Goal: Task Accomplishment & Management: Complete application form

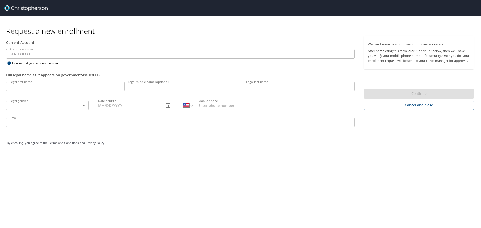
select select "US"
click at [28, 86] on input "Legal first name" at bounding box center [62, 87] width 112 height 10
type input "Harrison"
type input "David"
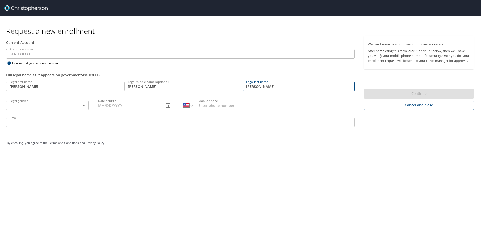
type input "Slaughter"
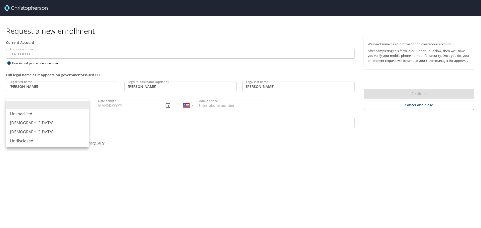
click at [81, 107] on body "Request a new enrollment Current Account Account number STATEOFCO Account numbe…" at bounding box center [240, 114] width 481 height 228
drag, startPoint x: 32, startPoint y: 123, endPoint x: 36, endPoint y: 121, distance: 4.5
click at [31, 123] on li "Male" at bounding box center [47, 122] width 83 height 9
type input "Male"
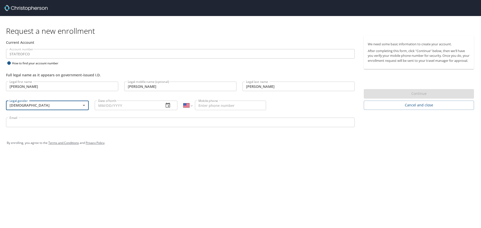
click at [118, 105] on input "Date of birth" at bounding box center [127, 106] width 65 height 10
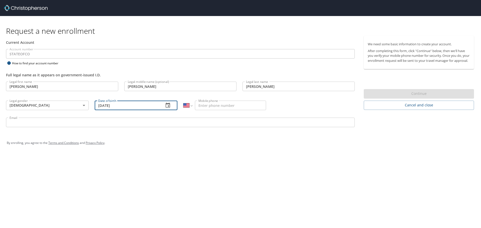
type input "09/30/1989"
click at [203, 105] on input "Mobile phone" at bounding box center [230, 106] width 71 height 10
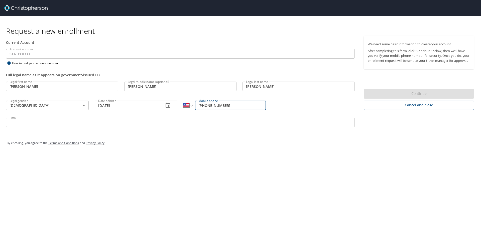
type input "(406) 750-5276"
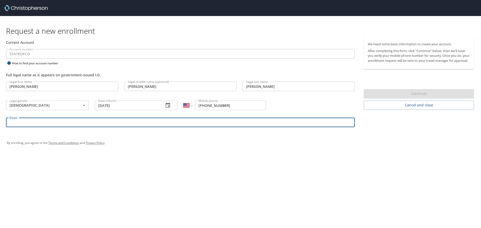
click at [33, 120] on input "Email" at bounding box center [180, 123] width 349 height 10
type input "harrison.slaughter@state.co.us"
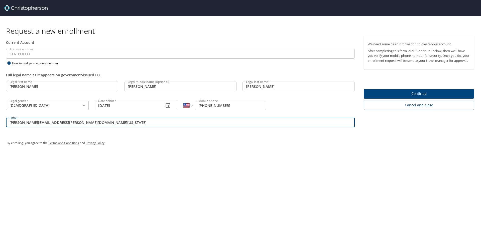
click at [415, 97] on span "Continue" at bounding box center [419, 94] width 102 height 6
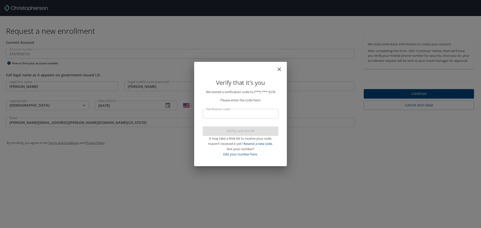
click at [218, 114] on input "Verification code" at bounding box center [241, 114] width 76 height 10
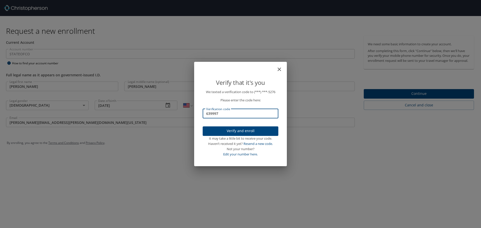
type input "639997"
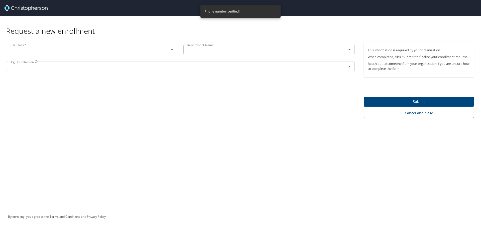
click at [39, 49] on input "text" at bounding box center [85, 49] width 154 height 7
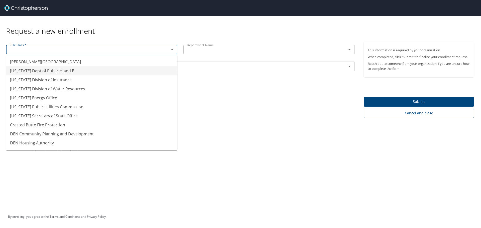
click at [46, 71] on li "Colorado Dept of Public H and E" at bounding box center [91, 70] width 171 height 9
type input "Colorado Dept of Public H and E"
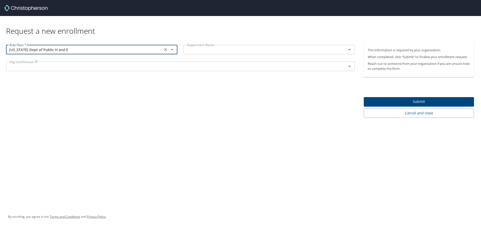
click at [214, 49] on input "text" at bounding box center [262, 49] width 154 height 7
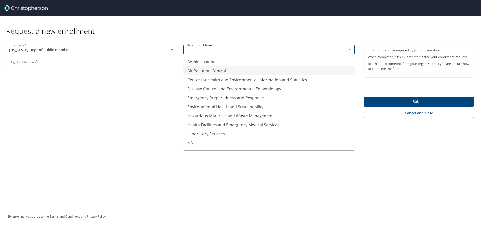
click at [208, 70] on li "Air Pollution Control" at bounding box center [268, 70] width 171 height 9
type input "Air Pollution Control"
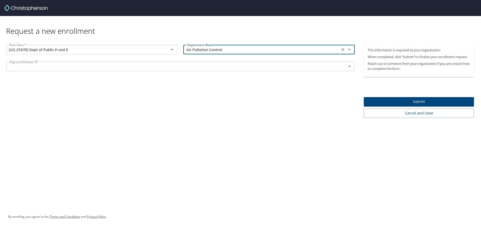
click at [27, 66] on input "text" at bounding box center [173, 66] width 331 height 7
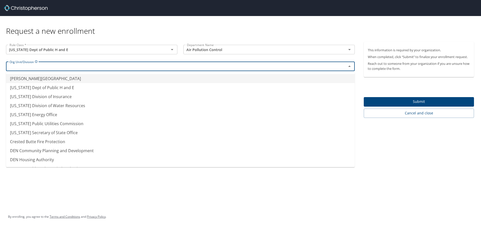
click at [92, 68] on input "text" at bounding box center [173, 66] width 331 height 7
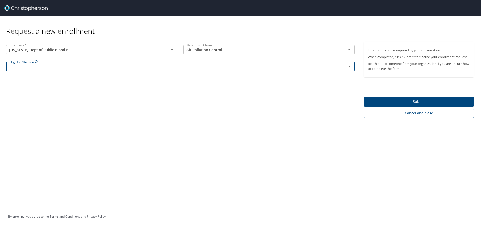
click at [93, 67] on input "text" at bounding box center [173, 66] width 331 height 7
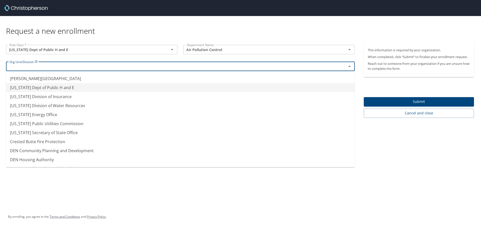
click at [42, 86] on li "Colorado Dept of Public H and E" at bounding box center [180, 87] width 349 height 9
type input "Colorado Dept of Public H and E"
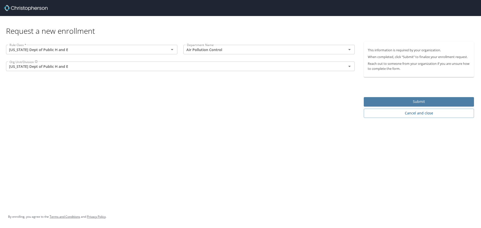
click at [385, 99] on span "Submit" at bounding box center [419, 102] width 102 height 6
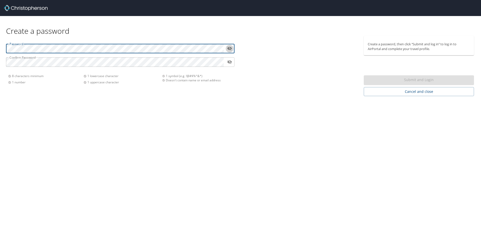
drag, startPoint x: 228, startPoint y: 46, endPoint x: 235, endPoint y: 55, distance: 10.5
click at [228, 47] on icon "toggle password visibility" at bounding box center [229, 48] width 5 height 5
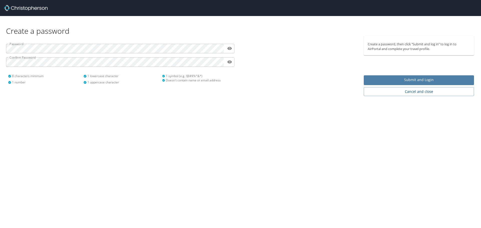
click at [427, 80] on span "Submit and Login" at bounding box center [419, 80] width 102 height 6
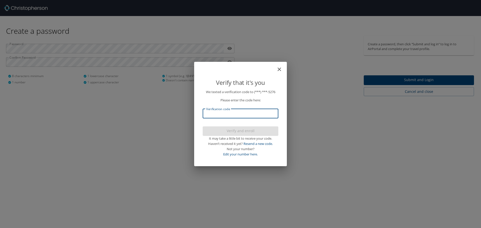
click at [221, 116] on input "Verification code" at bounding box center [241, 114] width 76 height 10
type input "586956"
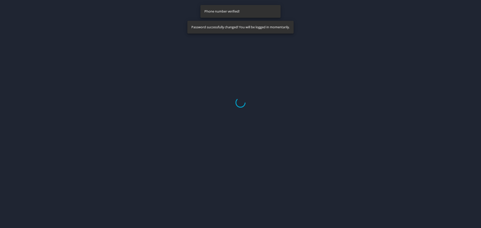
select select "US"
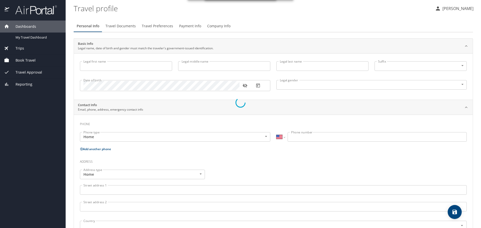
type input "Harrison"
type input "David"
type input "Slaughter"
type input "Male"
select select "US"
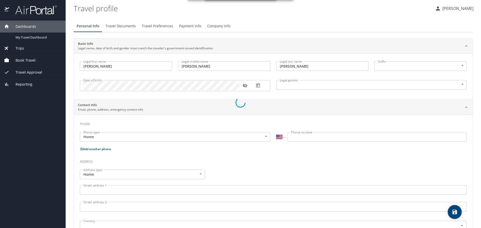
select select "US"
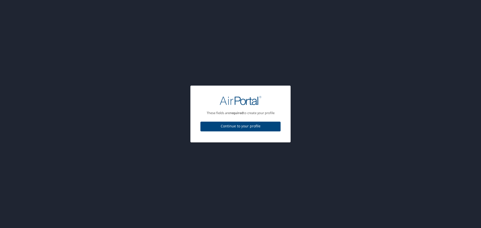
click at [229, 127] on span "Continue to your profile" at bounding box center [240, 126] width 72 height 6
select select "US"
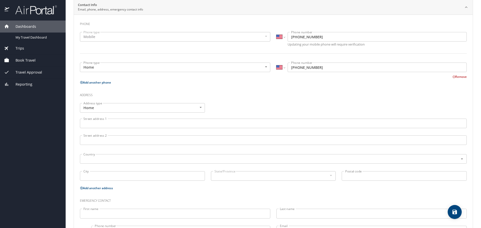
scroll to position [124, 0]
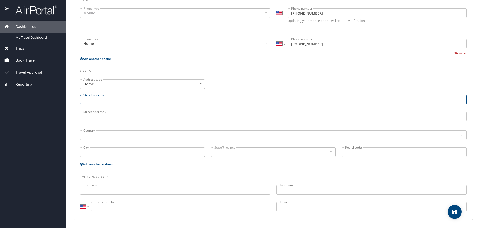
click at [115, 101] on input "Street address 1" at bounding box center [273, 100] width 387 height 10
click at [94, 134] on input "text" at bounding box center [265, 135] width 369 height 7
type input "700 Vienna Dr."
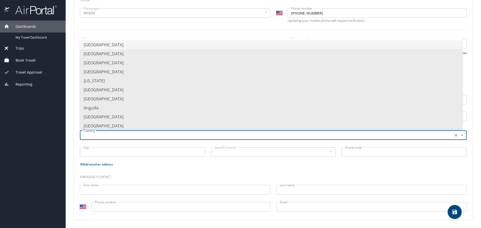
click at [96, 44] on li "United States of America" at bounding box center [271, 44] width 383 height 9
type input "United States of America"
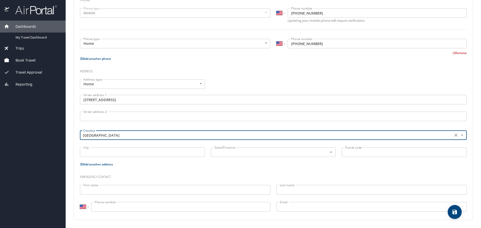
click at [99, 150] on input "City" at bounding box center [142, 153] width 125 height 10
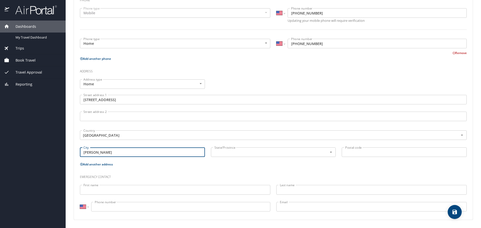
type input "Parker"
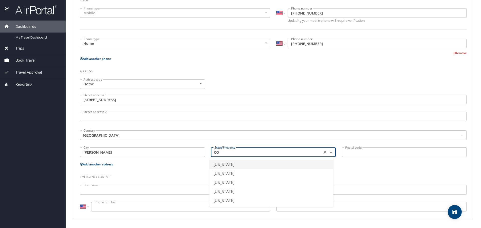
type input "Colorado"
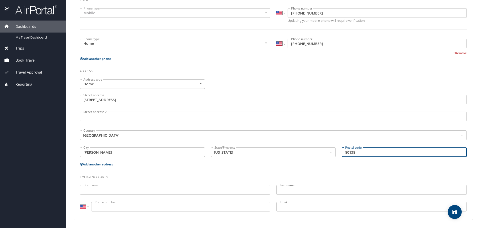
type input "80138"
click at [108, 188] on input "First name" at bounding box center [175, 190] width 190 height 10
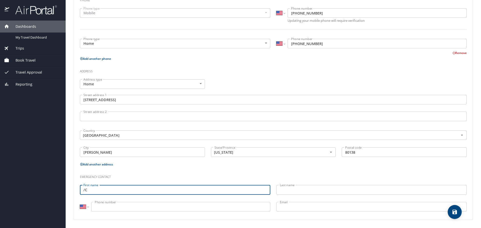
type input "/"
type input "Catherine"
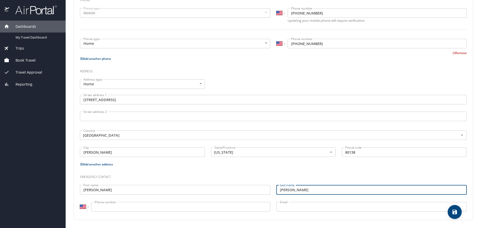
type input "Slaughter"
click at [101, 207] on input "Phone number" at bounding box center [180, 207] width 179 height 10
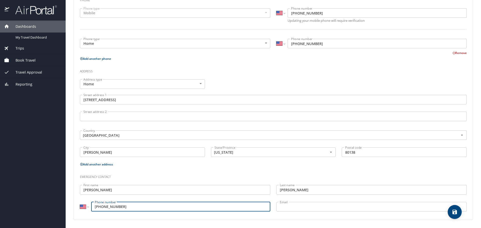
type input "(406) 788-9973"
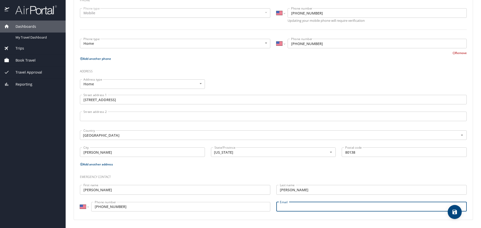
click at [279, 209] on input "Email" at bounding box center [371, 207] width 190 height 10
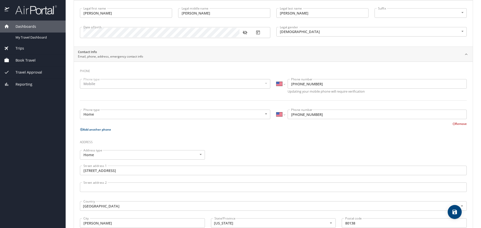
scroll to position [0, 0]
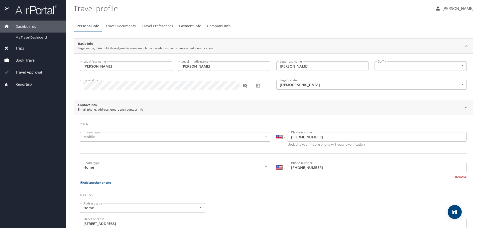
type input "cat@silanmercer.com"
click at [244, 86] on icon "button" at bounding box center [244, 85] width 5 height 5
click at [245, 87] on icon "button" at bounding box center [244, 85] width 5 height 3
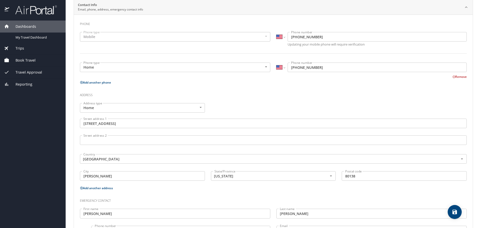
scroll to position [124, 0]
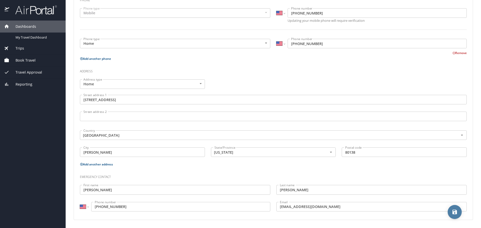
click at [455, 215] on icon "save" at bounding box center [455, 212] width 6 height 6
select select "US"
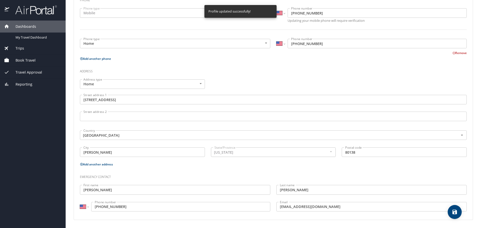
select select "US"
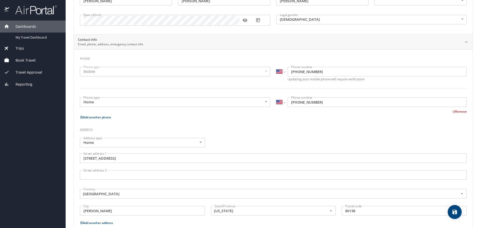
scroll to position [0, 0]
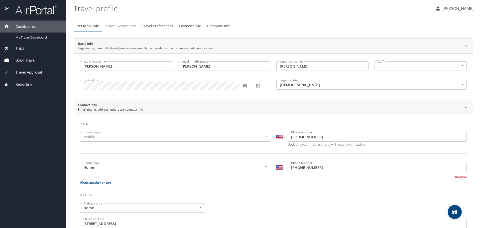
click at [117, 27] on span "Travel Documents" at bounding box center [120, 26] width 30 height 6
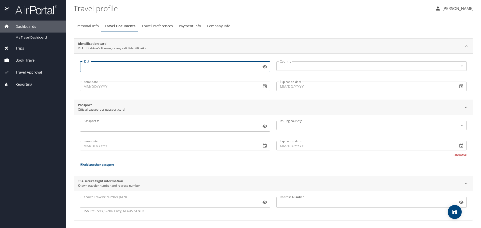
click at [125, 67] on input "ID #" at bounding box center [169, 67] width 179 height 10
type input "14-083-0255"
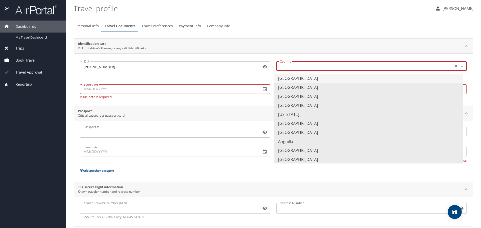
click at [321, 65] on input "text" at bounding box center [364, 66] width 173 height 7
click at [303, 79] on li "United States of America" at bounding box center [368, 78] width 189 height 9
type input "United States of America"
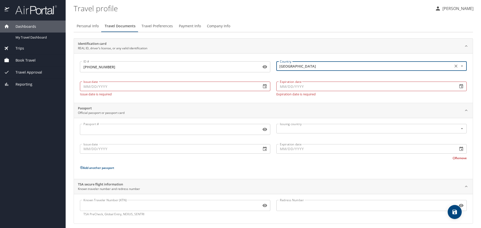
click at [106, 85] on input "Issue date" at bounding box center [168, 87] width 177 height 10
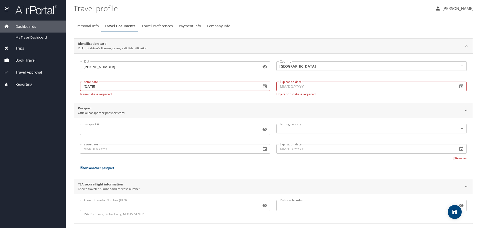
type input "10/03/2024"
click at [324, 86] on input "Expiration date" at bounding box center [364, 87] width 177 height 10
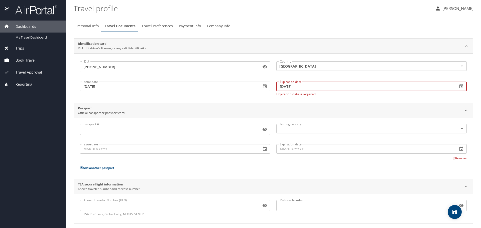
type input "09/30/2029"
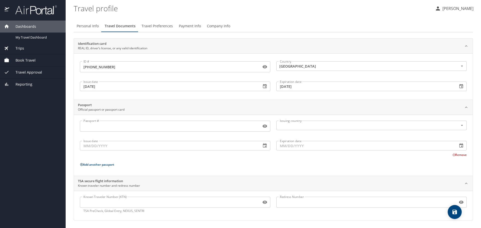
click at [158, 161] on div "Passport # Passport # Issuing country Issuing country Issue date Issue date Exp…" at bounding box center [273, 146] width 387 height 51
click at [105, 203] on input "Known Traveler Number (KTN)" at bounding box center [169, 202] width 179 height 10
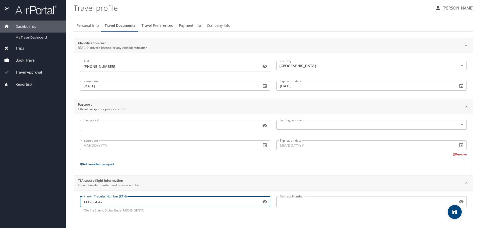
type input "TT126GG47"
click at [454, 212] on icon "save" at bounding box center [454, 212] width 5 height 5
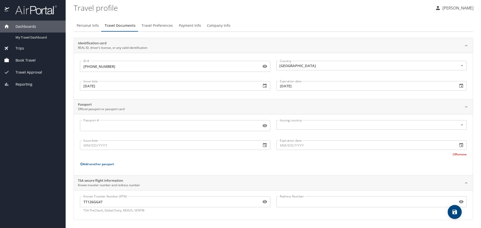
click at [160, 27] on span "Travel Preferences" at bounding box center [157, 26] width 31 height 6
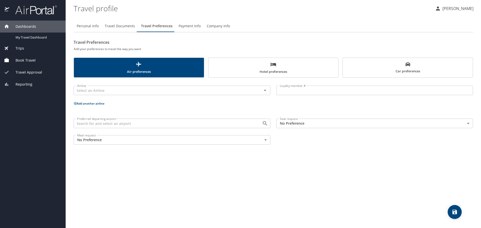
scroll to position [0, 0]
click at [265, 89] on icon "Open" at bounding box center [265, 90] width 6 height 6
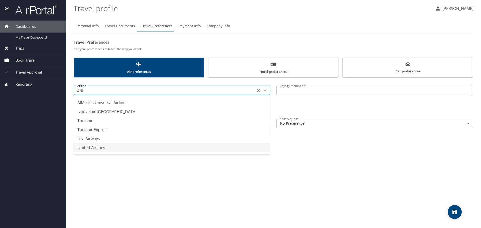
click at [99, 150] on li "United Airlines" at bounding box center [171, 147] width 197 height 9
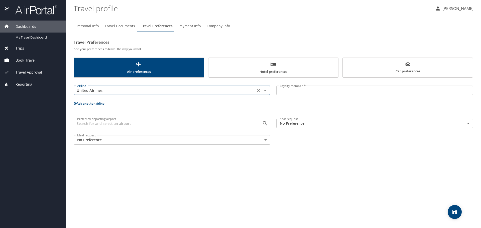
type input "United Airlines"
click at [290, 91] on input "Loyalty member #" at bounding box center [374, 91] width 197 height 10
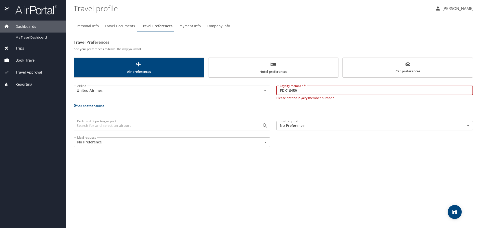
type input "FDX16459"
click at [256, 107] on div "Airline United Airlines Airline Loyalty member # FDX16459 Loyalty member # Plea…" at bounding box center [273, 115] width 399 height 69
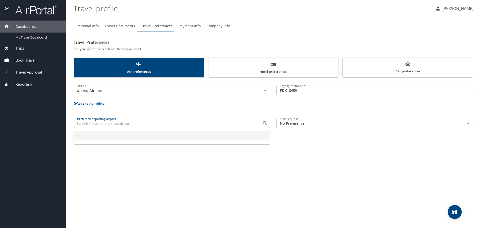
click at [231, 123] on input "Preferred departing airport" at bounding box center [164, 123] width 179 height 7
drag, startPoint x: 88, startPoint y: 123, endPoint x: 51, endPoint y: 124, distance: 37.1
click at [61, 124] on div "Dashboards My Travel Dashboard Trips Current / Future Trips Past Trips Trips Mi…" at bounding box center [240, 114] width 481 height 228
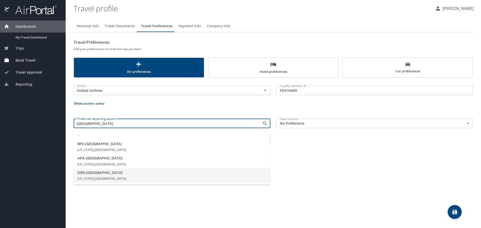
click at [97, 175] on li "DEN - Denver Colorado, United States of America" at bounding box center [171, 176] width 197 height 15
type input "DEN - Denver"
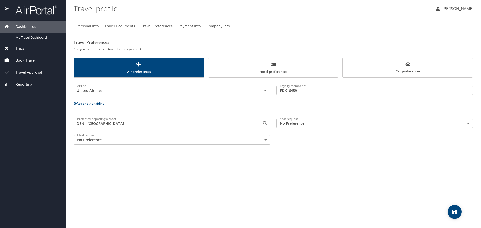
click at [467, 123] on body "Dashboards My Travel Dashboard Trips Current / Future Trips Past Trips Trips Mi…" at bounding box center [240, 114] width 481 height 228
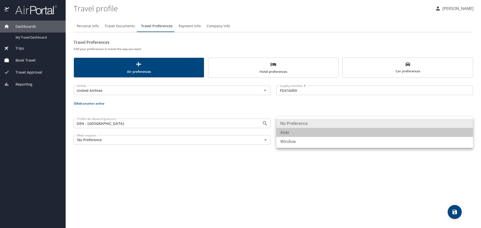
drag, startPoint x: 308, startPoint y: 131, endPoint x: 288, endPoint y: 136, distance: 20.8
click at [308, 131] on li "Aisle" at bounding box center [374, 132] width 197 height 9
type input "Aisle"
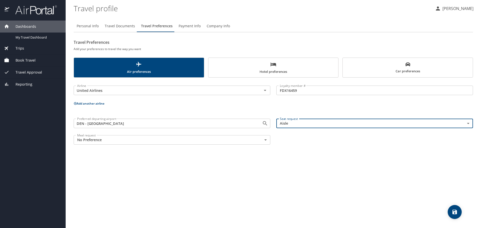
click at [249, 71] on span "Hotel preferences" at bounding box center [273, 67] width 124 height 13
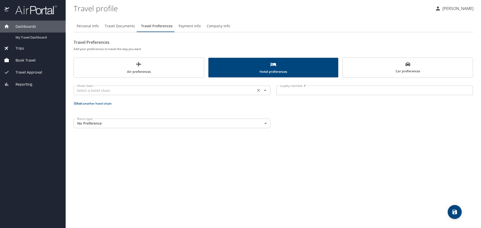
click at [267, 90] on icon "Open" at bounding box center [265, 90] width 6 height 6
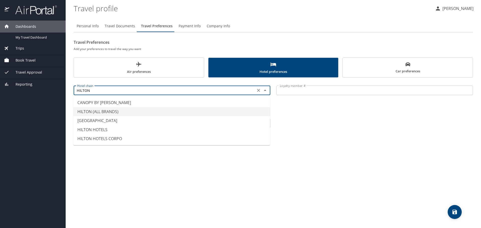
click at [104, 109] on li "HILTON (ALL BRANDS)" at bounding box center [171, 111] width 197 height 9
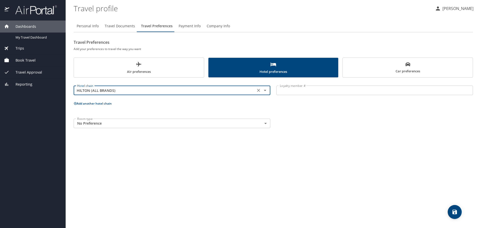
type input "HILTON (ALL BRANDS)"
click at [307, 89] on input "Loyalty member #" at bounding box center [374, 91] width 197 height 10
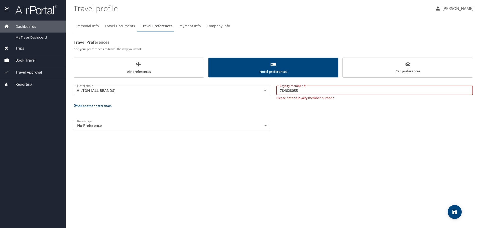
type input "784628055"
drag, startPoint x: 328, startPoint y: 144, endPoint x: 326, endPoint y: 143, distance: 2.8
click at [326, 143] on div "Personal Info Travel Documents Travel Preferences Payment Info Company Info Tra…" at bounding box center [273, 122] width 399 height 212
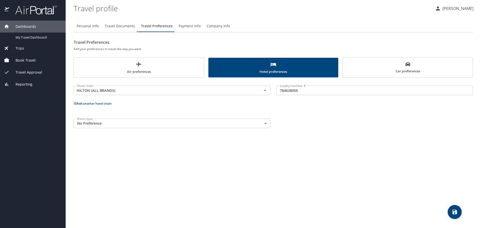
click at [264, 123] on body "Dashboards My Travel Dashboard Trips Current / Future Trips Past Trips Trips Mi…" at bounding box center [240, 114] width 481 height 228
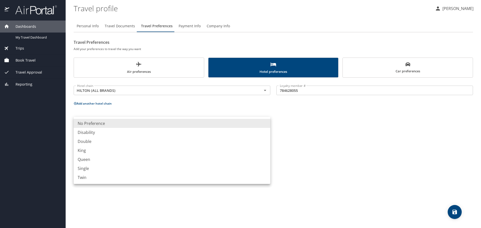
click at [86, 150] on li "King" at bounding box center [172, 150] width 197 height 9
type input "King"
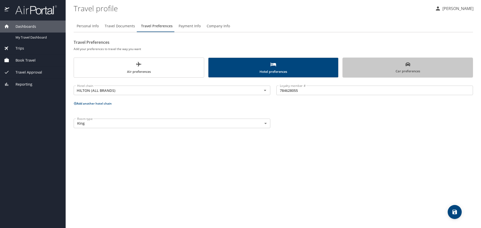
click at [399, 70] on span "Car preferences" at bounding box center [408, 68] width 124 height 12
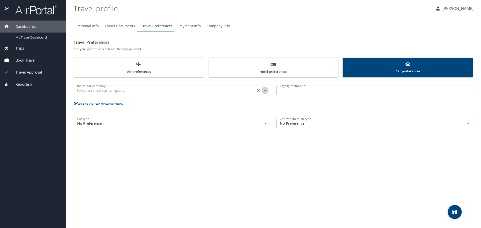
click at [265, 92] on icon "Open" at bounding box center [265, 90] width 6 height 6
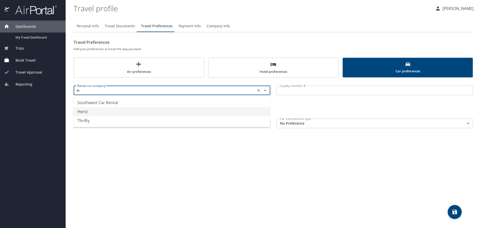
click at [79, 111] on li "Hertz" at bounding box center [171, 111] width 197 height 9
type input "Hertz"
click at [298, 93] on input "Loyalty member #" at bounding box center [374, 91] width 197 height 10
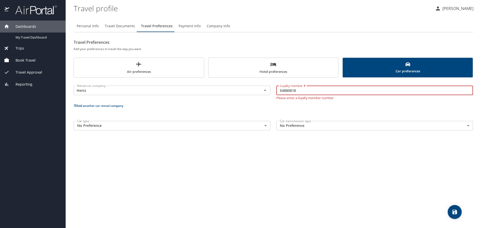
type input "54880818"
click at [263, 106] on p "Add another car rental company" at bounding box center [273, 106] width 399 height 6
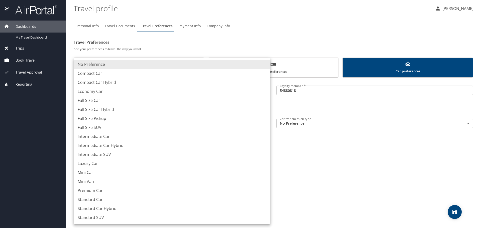
drag, startPoint x: 266, startPoint y: 123, endPoint x: 245, endPoint y: 118, distance: 21.1
click at [266, 123] on body "Dashboards My Travel Dashboard Trips Current / Future Trips Past Trips Trips Mi…" at bounding box center [240, 114] width 481 height 228
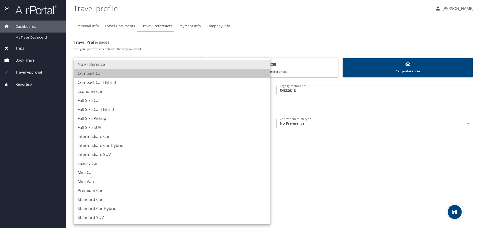
click at [93, 76] on li "Compact Car" at bounding box center [172, 73] width 197 height 9
type input "CompactCar"
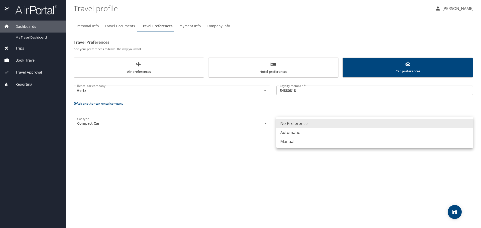
click at [338, 122] on body "Dashboards My Travel Dashboard Trips Current / Future Trips Past Trips Trips Mi…" at bounding box center [240, 114] width 481 height 228
click at [298, 132] on li "Automatic" at bounding box center [374, 132] width 197 height 9
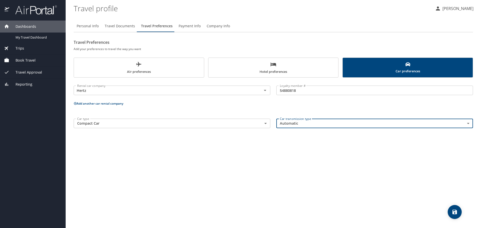
type input "Automatic"
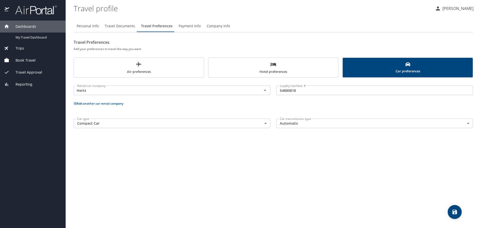
click at [216, 158] on div "Personal Info Travel Documents Travel Preferences Payment Info Company Info Tra…" at bounding box center [273, 122] width 399 height 212
click at [190, 27] on span "Payment Info" at bounding box center [190, 26] width 22 height 6
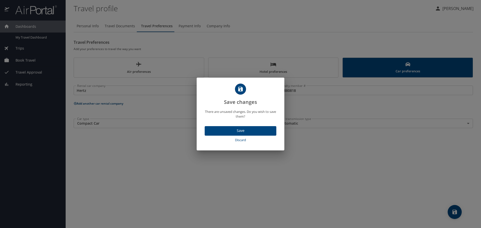
click at [248, 129] on span "Save" at bounding box center [241, 131] width 64 height 6
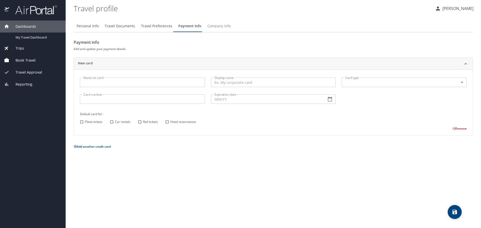
click at [217, 27] on span "Company Info" at bounding box center [218, 26] width 23 height 6
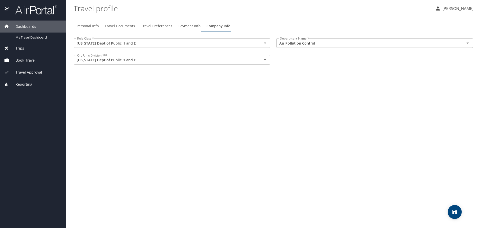
click at [456, 212] on icon "save" at bounding box center [454, 212] width 5 height 5
click at [29, 39] on span "My Travel Dashboard" at bounding box center [38, 37] width 44 height 5
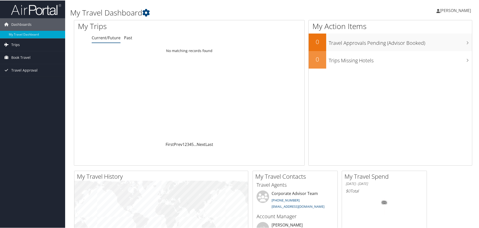
click at [17, 43] on span "Trips" at bounding box center [15, 44] width 9 height 13
click at [15, 79] on span "Book Travel" at bounding box center [20, 79] width 19 height 13
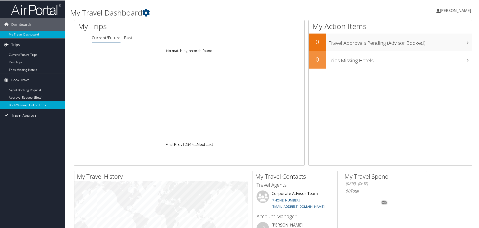
click at [31, 103] on link "Book/Manage Online Trips" at bounding box center [32, 105] width 65 height 8
click at [17, 115] on span "Travel Approval" at bounding box center [24, 115] width 26 height 13
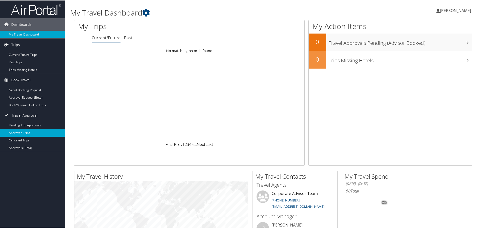
click at [25, 133] on link "Approved Trips" at bounding box center [32, 133] width 65 height 8
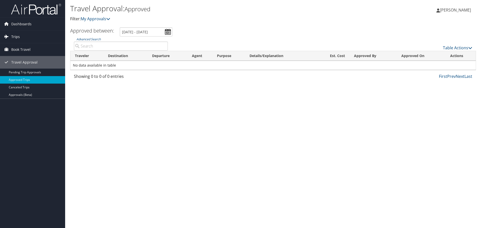
click at [16, 36] on span "Trips" at bounding box center [15, 37] width 9 height 13
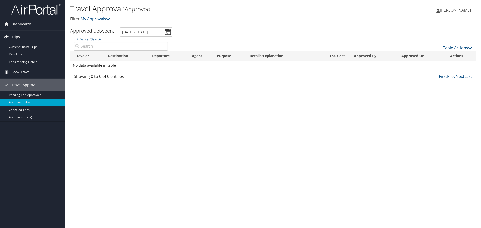
click at [20, 71] on span "Book Travel" at bounding box center [20, 72] width 19 height 13
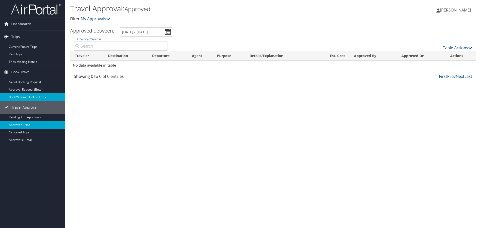
click at [21, 97] on link "Book/Manage Online Trips" at bounding box center [32, 97] width 65 height 8
